Goal: Task Accomplishment & Management: Use online tool/utility

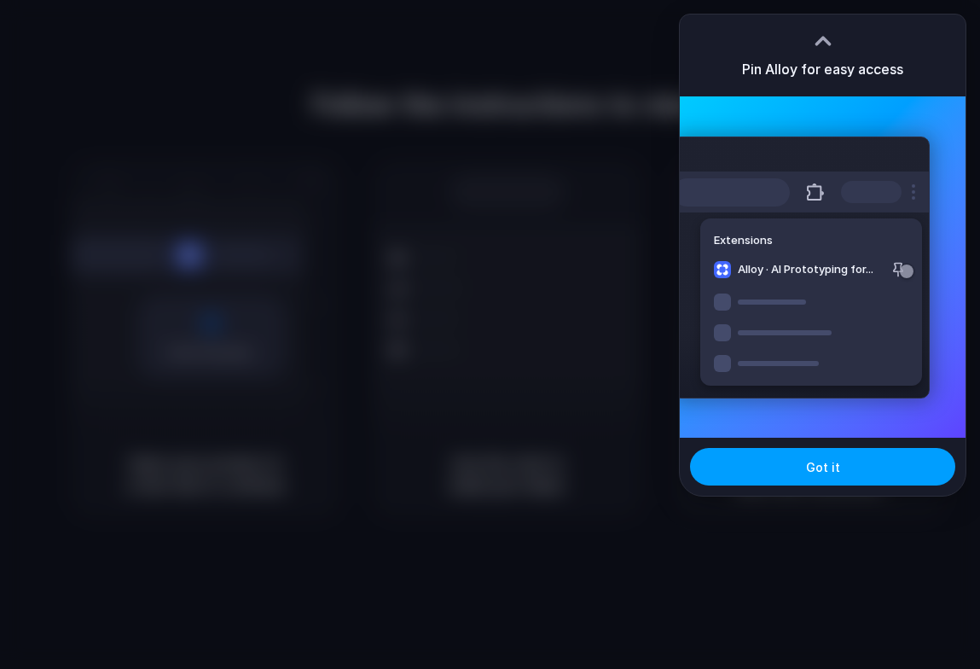
click at [786, 471] on button "Got it" at bounding box center [822, 467] width 265 height 38
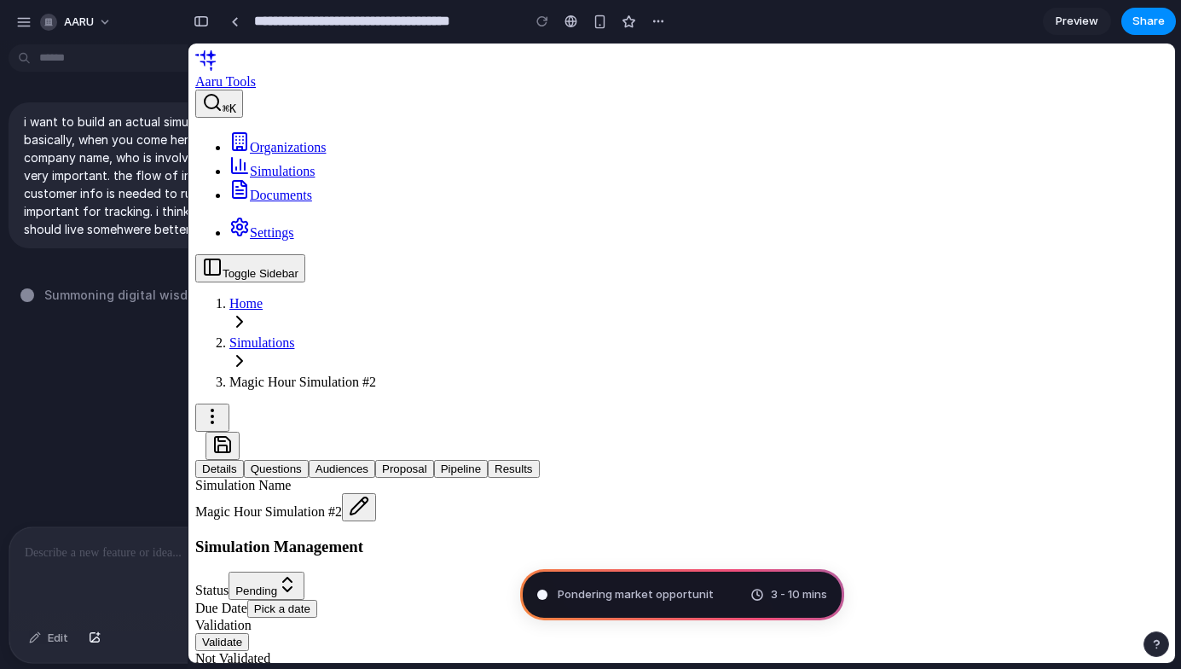
click at [26, 191] on p "i want to build an actual simulatin tool, ya know? basically, when you come her…" at bounding box center [187, 175] width 326 height 125
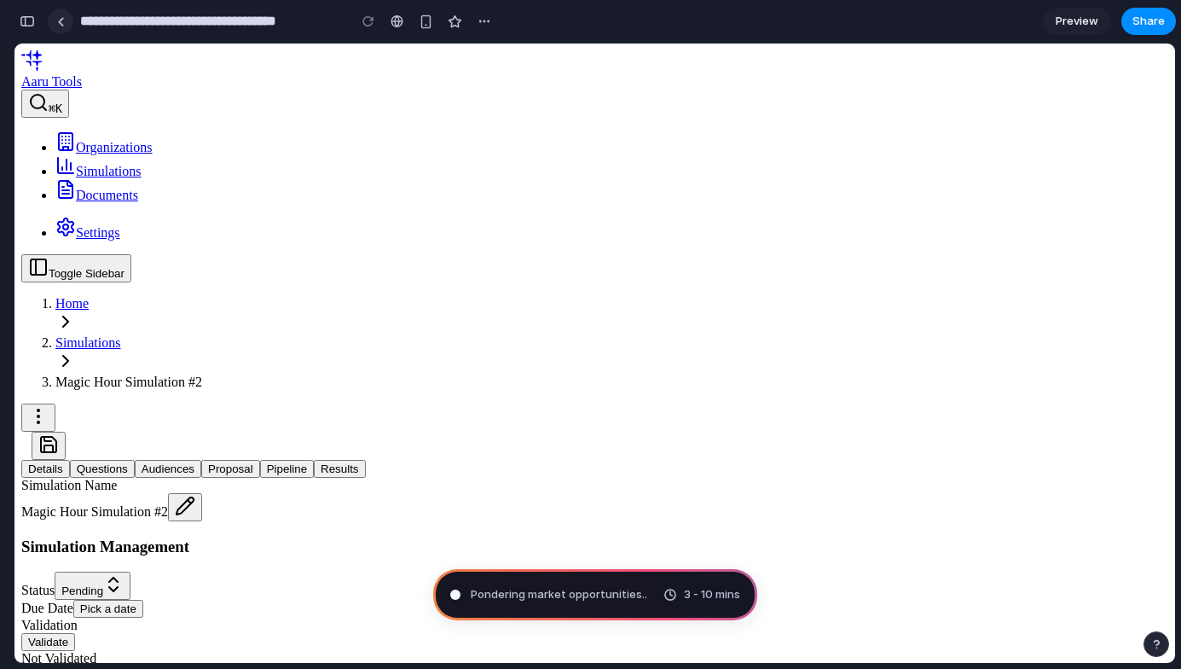
click at [59, 25] on div at bounding box center [61, 21] width 8 height 9
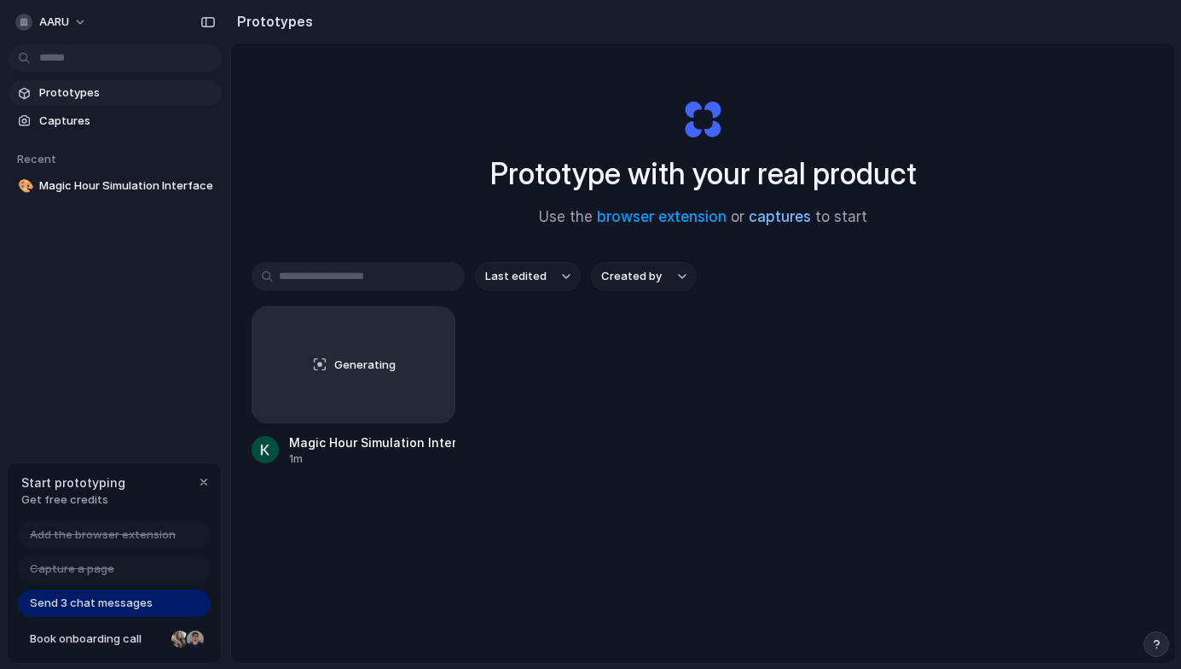
click at [752, 220] on link "captures" at bounding box center [780, 216] width 62 height 17
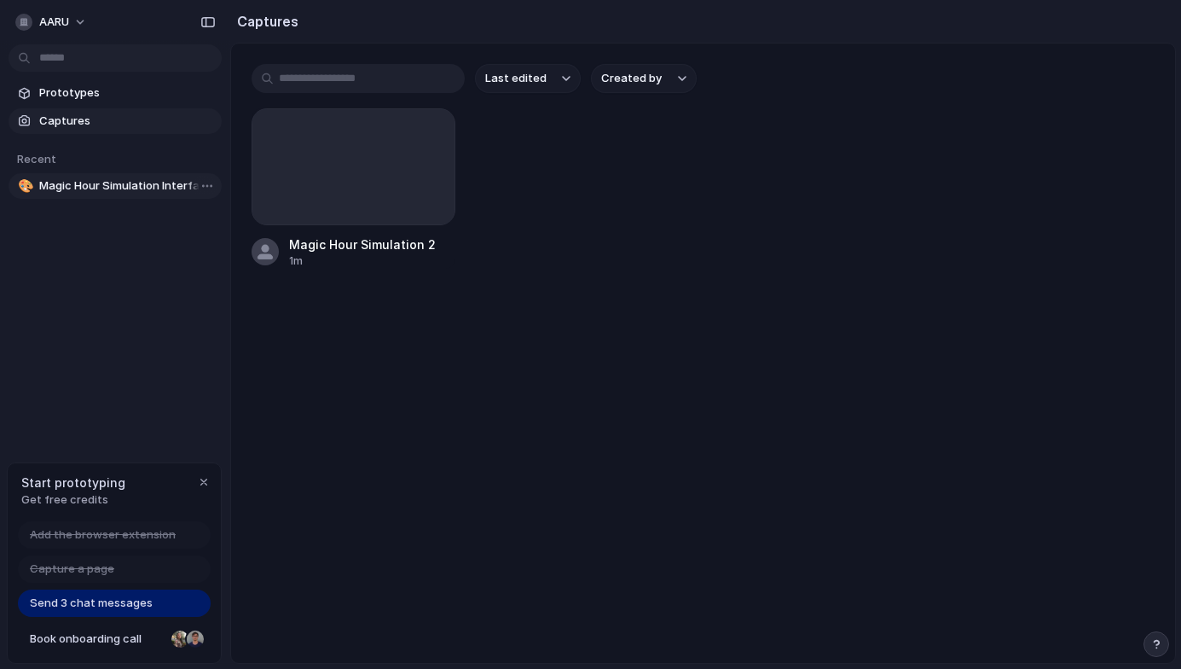
click at [135, 186] on span "Magic Hour Simulation Interface" at bounding box center [127, 185] width 176 height 17
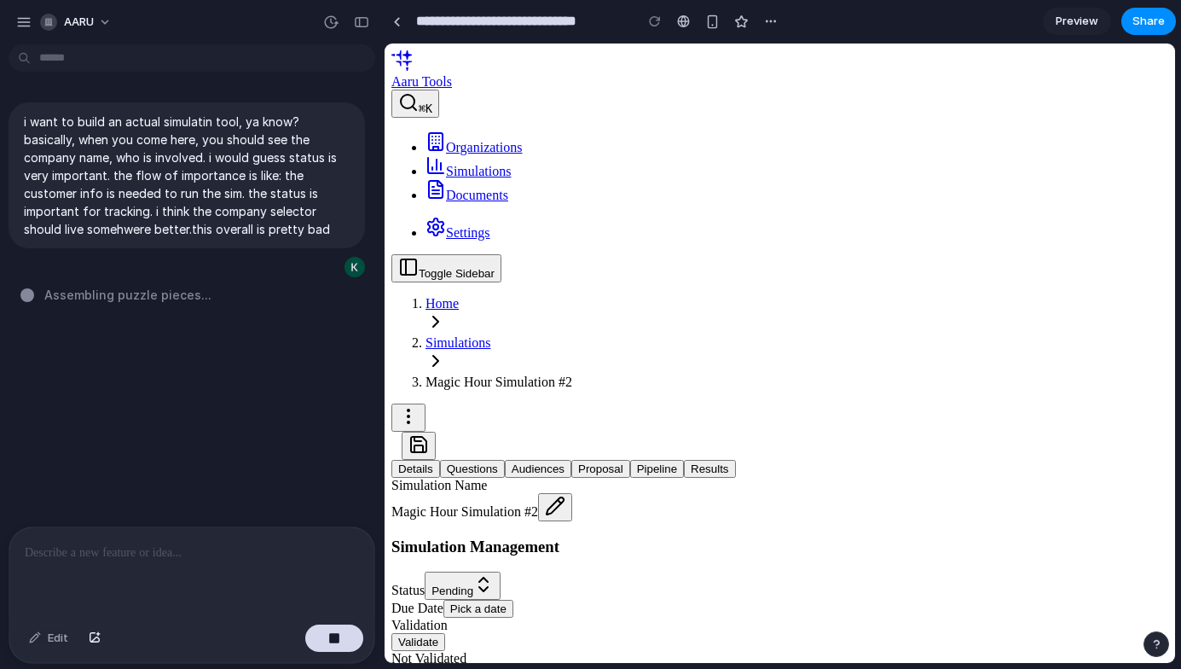
click at [572, 493] on button at bounding box center [555, 507] width 34 height 28
